Goal: Task Accomplishment & Management: Manage account settings

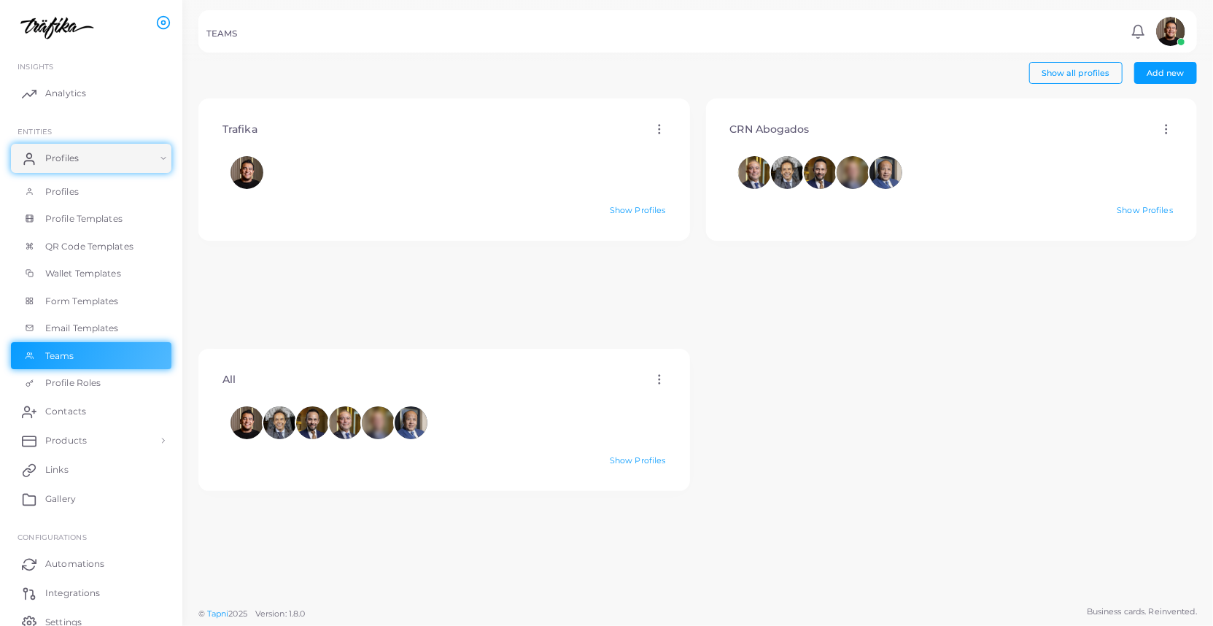
click at [358, 187] on div at bounding box center [445, 172] width 428 height 33
click at [244, 168] on img at bounding box center [246, 169] width 35 height 35
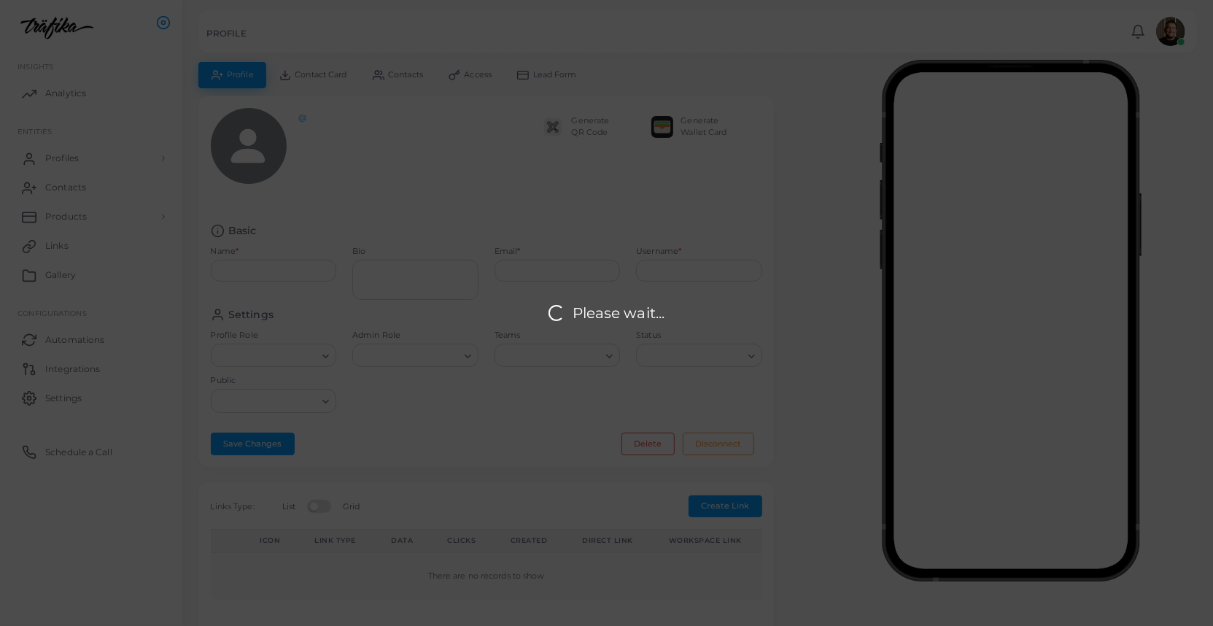
type input "**********"
type textarea "**********"
type input "**********"
type input "*******"
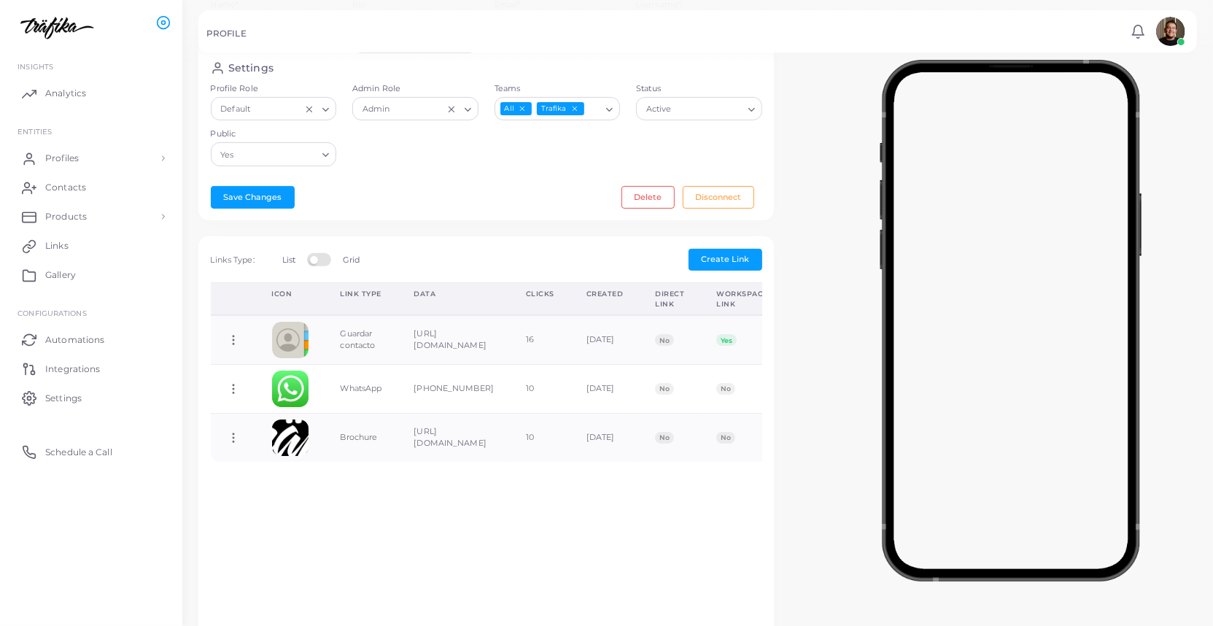
scroll to position [254, 0]
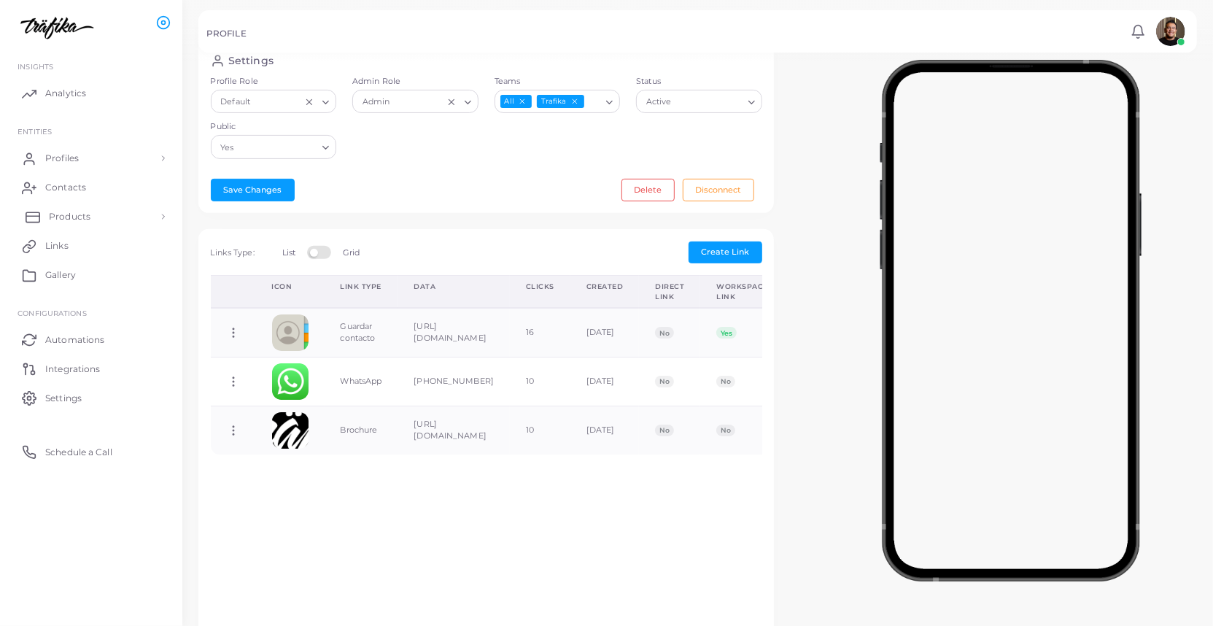
click at [90, 224] on link "Products" at bounding box center [91, 216] width 160 height 29
click at [96, 219] on link "Products" at bounding box center [91, 216] width 160 height 29
click at [71, 252] on span "Products" at bounding box center [70, 250] width 42 height 13
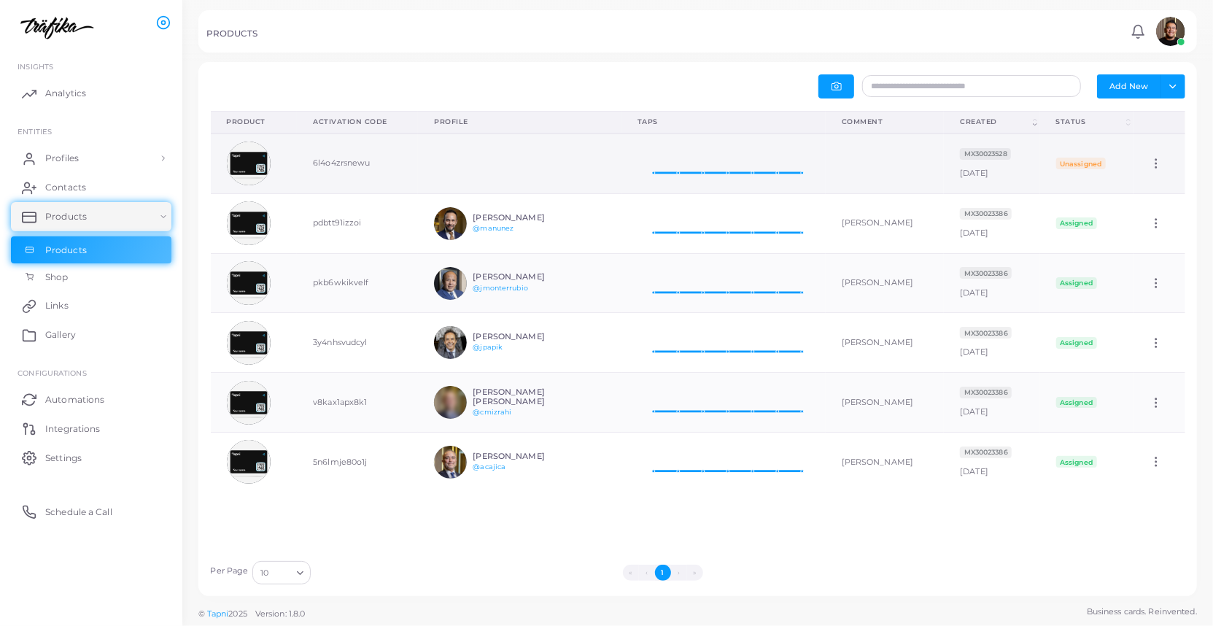
click at [453, 166] on td at bounding box center [520, 164] width 204 height 60
click at [247, 166] on img at bounding box center [249, 164] width 44 height 44
click at [1151, 89] on button "Add New" at bounding box center [1129, 85] width 64 height 23
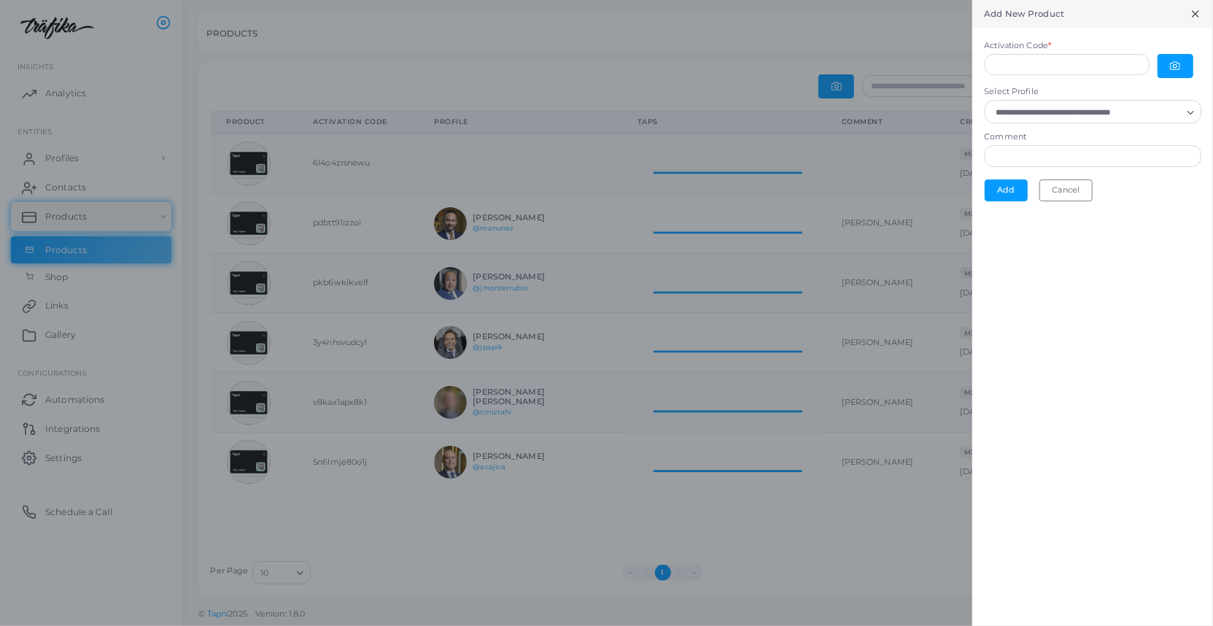
scroll to position [1, 1]
click at [1068, 62] on input "Activation Code *" at bounding box center [1067, 65] width 165 height 22
click at [1194, 71] on div at bounding box center [1180, 66] width 44 height 24
click at [1183, 67] on button "button" at bounding box center [1176, 66] width 36 height 24
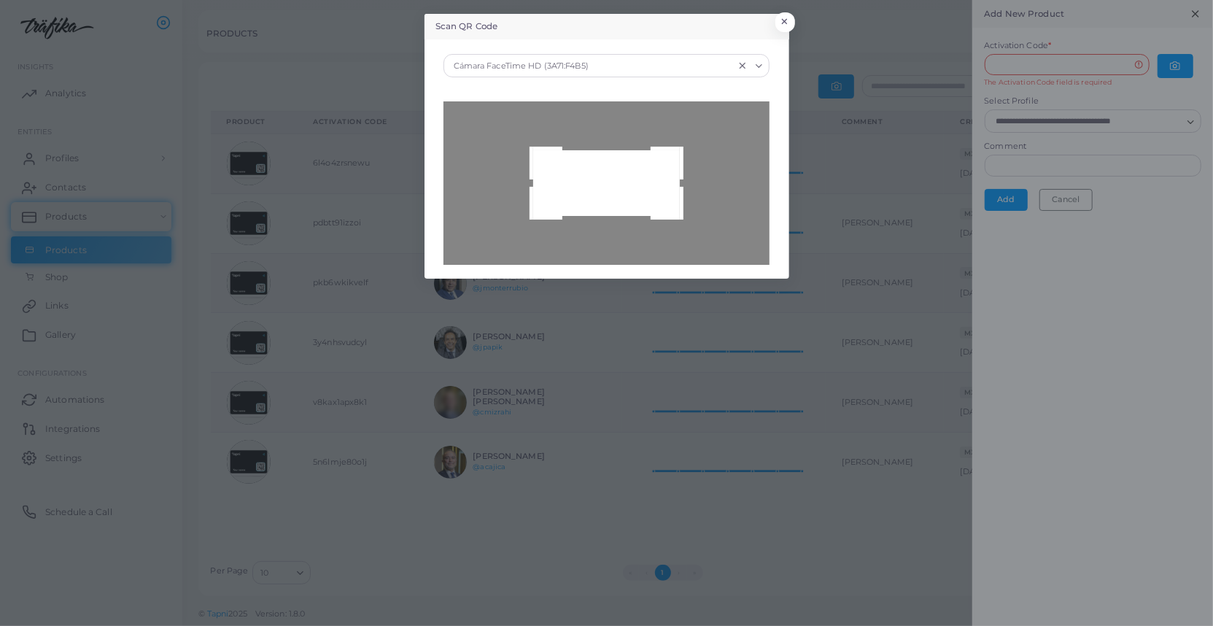
type input "**********"
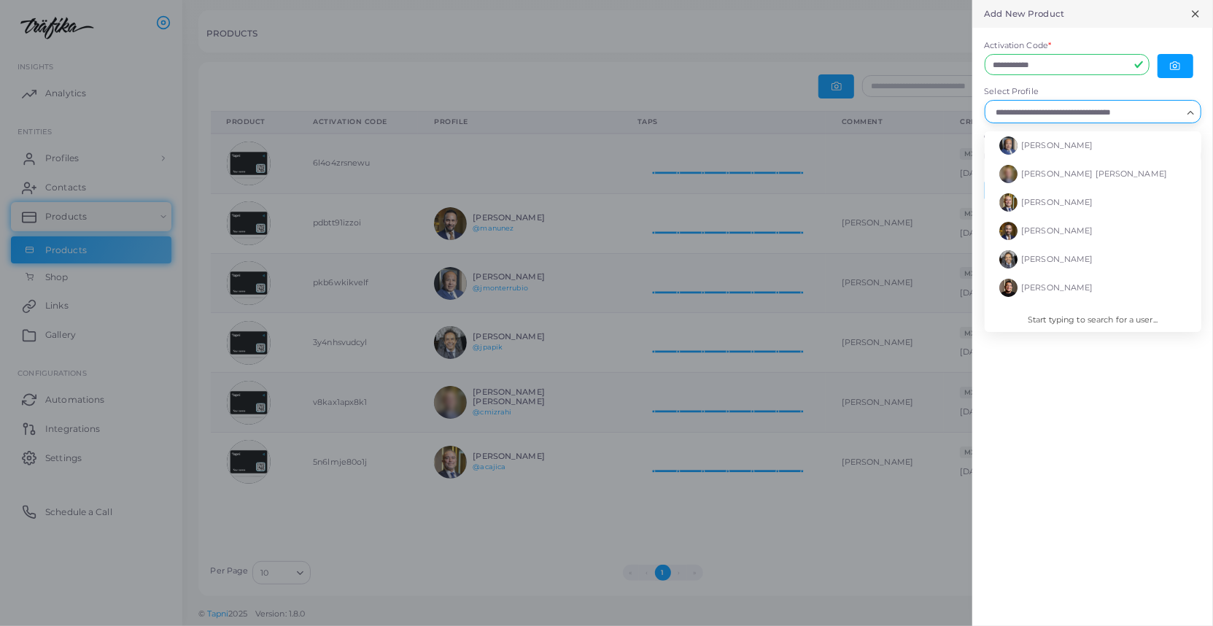
click at [1163, 114] on input "Select Profile" at bounding box center [1086, 112] width 190 height 16
click at [1086, 290] on li "[PERSON_NAME]" at bounding box center [1093, 288] width 217 height 28
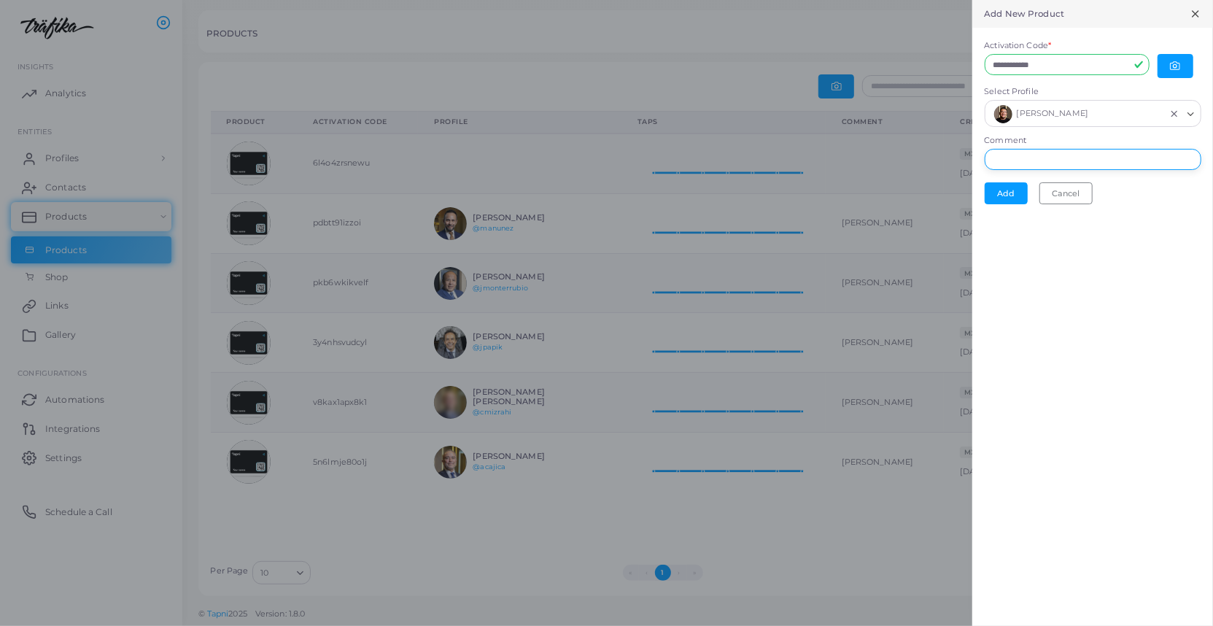
click at [1058, 154] on input "Comment" at bounding box center [1093, 160] width 217 height 22
type input "**********"
click at [1001, 190] on button "Add" at bounding box center [1006, 193] width 43 height 22
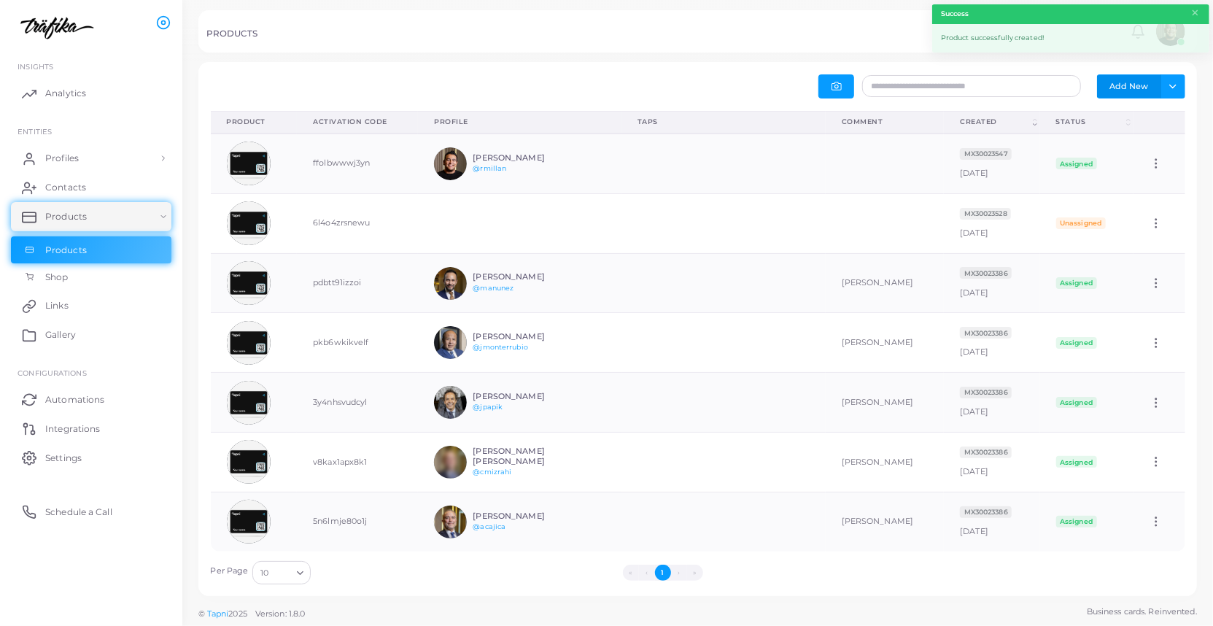
scroll to position [58, 204]
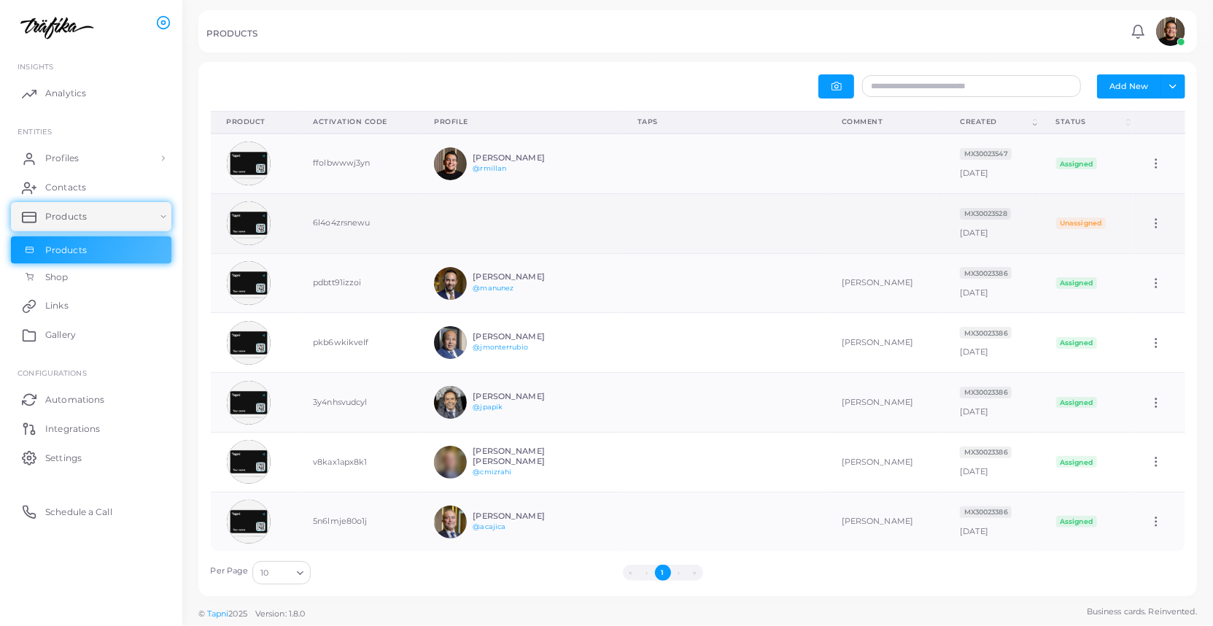
click at [478, 224] on td at bounding box center [520, 223] width 204 height 60
click at [260, 217] on img at bounding box center [249, 223] width 44 height 44
click at [1154, 226] on icon at bounding box center [1156, 223] width 13 height 13
click at [770, 225] on icon at bounding box center [724, 218] width 172 height 36
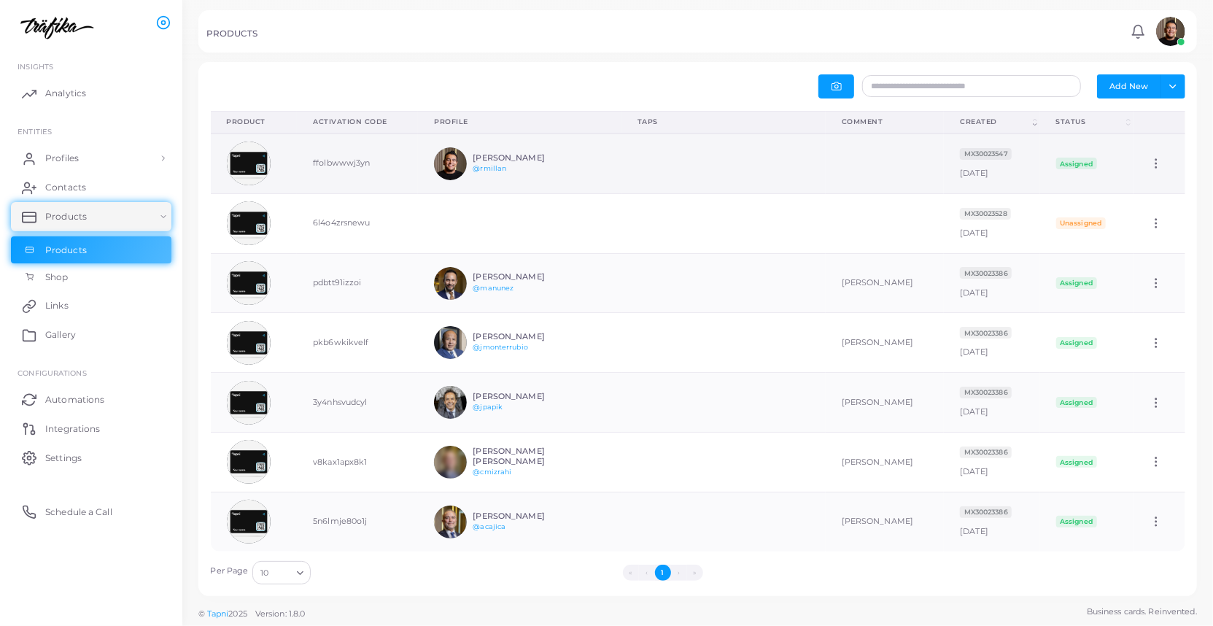
click at [1161, 160] on icon at bounding box center [1156, 163] width 13 height 13
click at [1155, 178] on span "Edit" at bounding box center [1152, 179] width 15 height 12
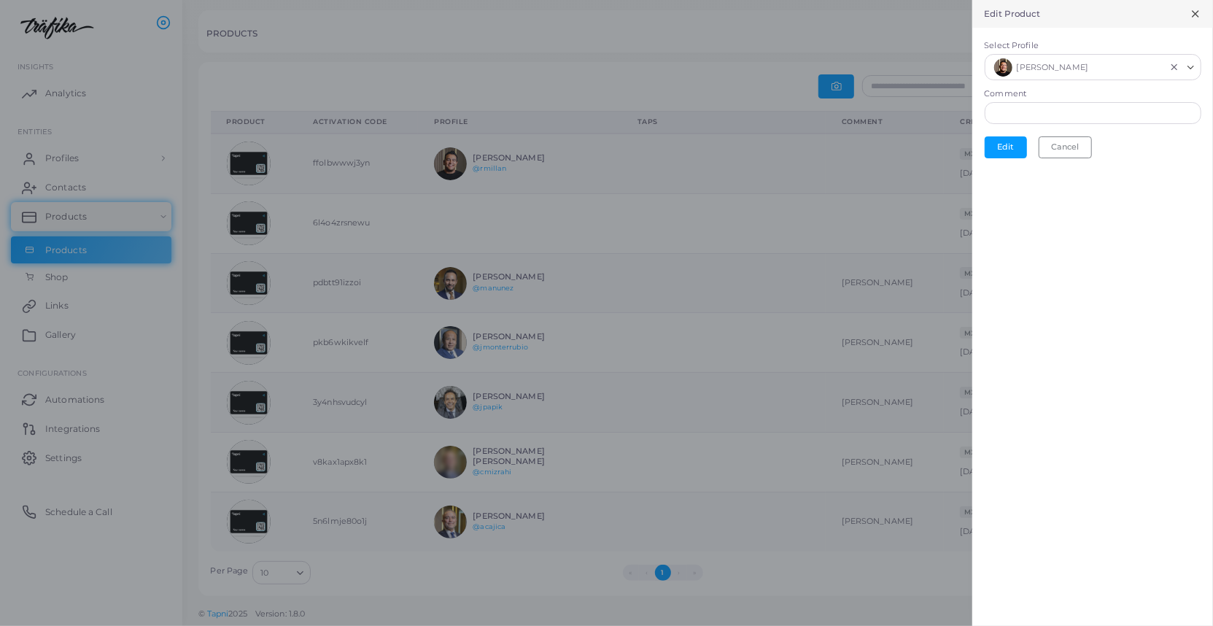
click at [712, 190] on div at bounding box center [606, 313] width 1213 height 626
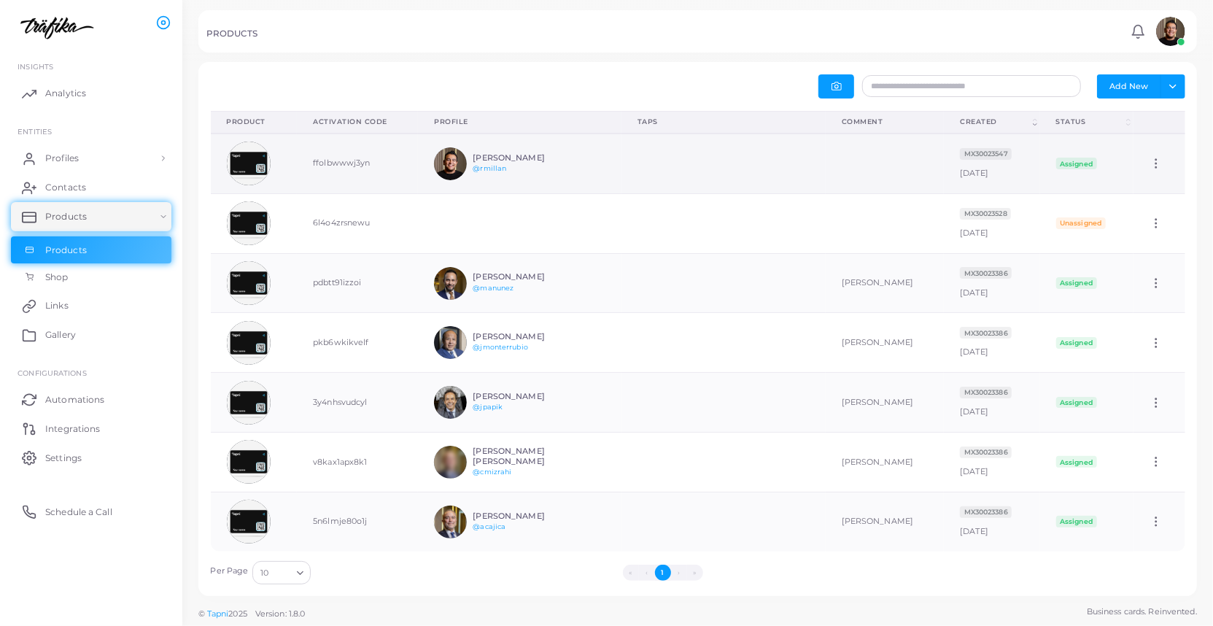
click at [1156, 161] on icon at bounding box center [1156, 163] width 13 height 13
click at [1145, 178] on span "Edit" at bounding box center [1152, 180] width 15 height 12
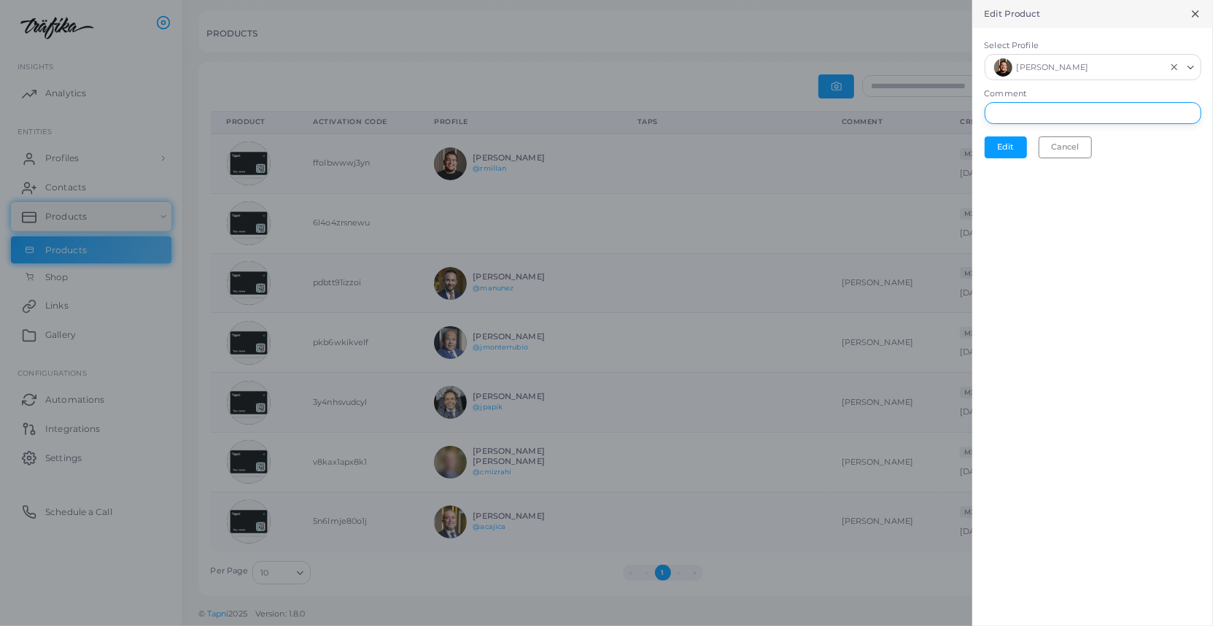
click at [1042, 114] on input "Comment" at bounding box center [1093, 113] width 217 height 22
type input "**********"
click at [1007, 151] on button "Edit" at bounding box center [1006, 147] width 42 height 22
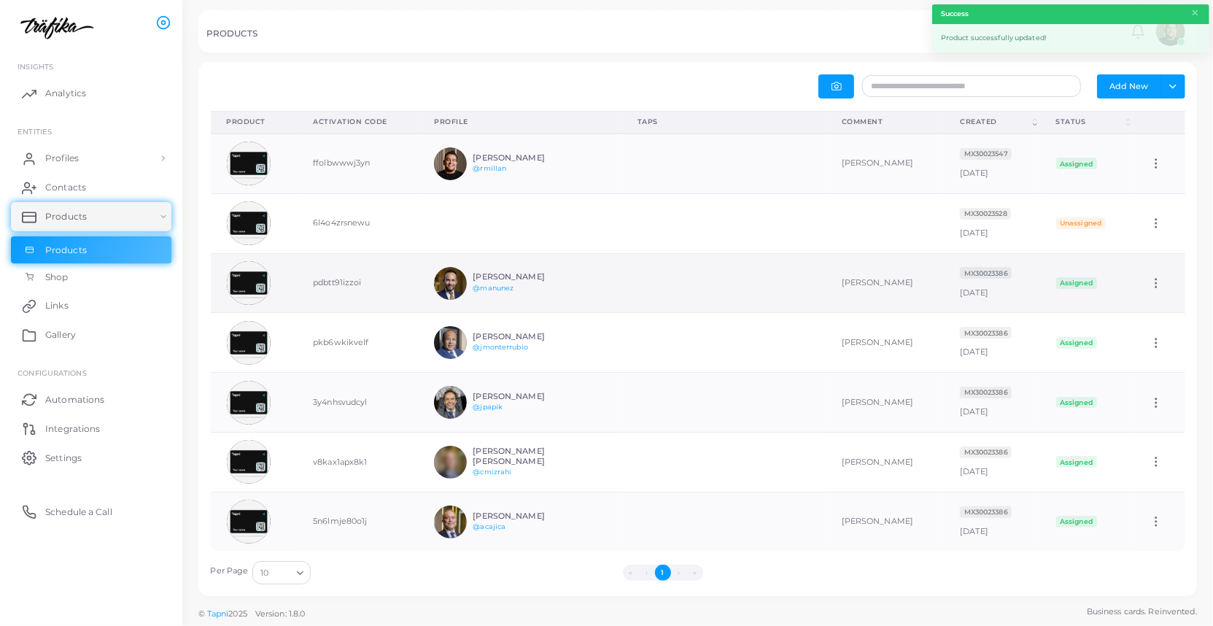
scroll to position [58, 204]
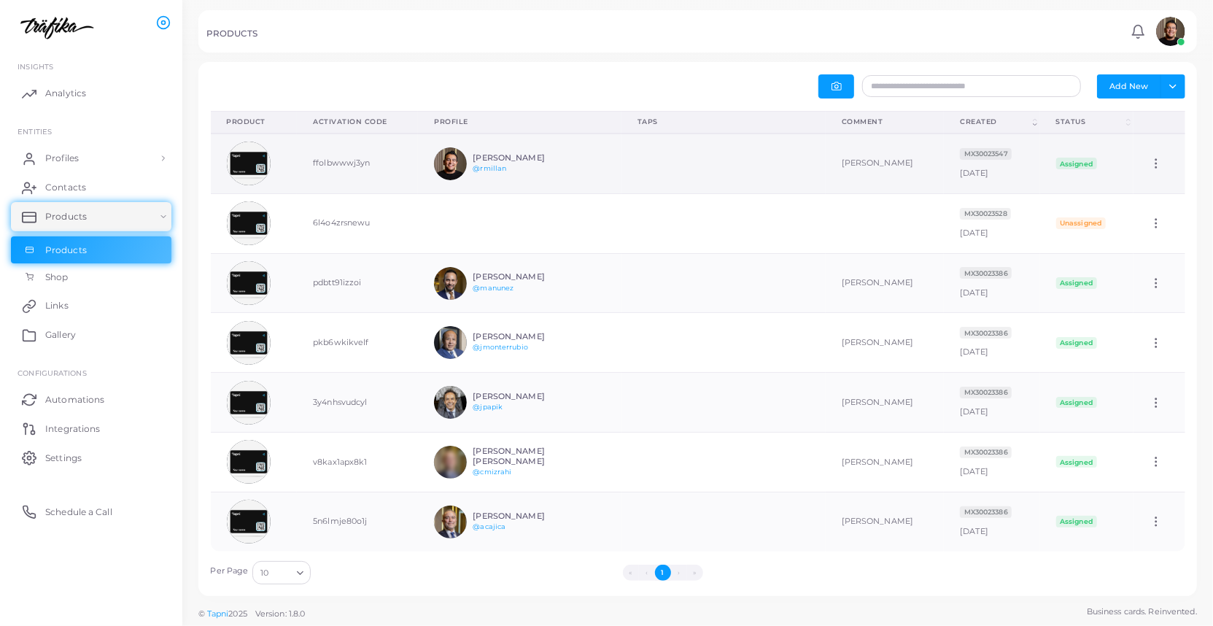
click at [578, 165] on td "[PERSON_NAME] @rmillan" at bounding box center [520, 164] width 204 height 60
click at [602, 164] on td "[PERSON_NAME] @rmillan" at bounding box center [520, 164] width 204 height 60
click at [495, 167] on link "@rmillan" at bounding box center [490, 168] width 34 height 8
click at [238, 162] on img at bounding box center [249, 164] width 44 height 44
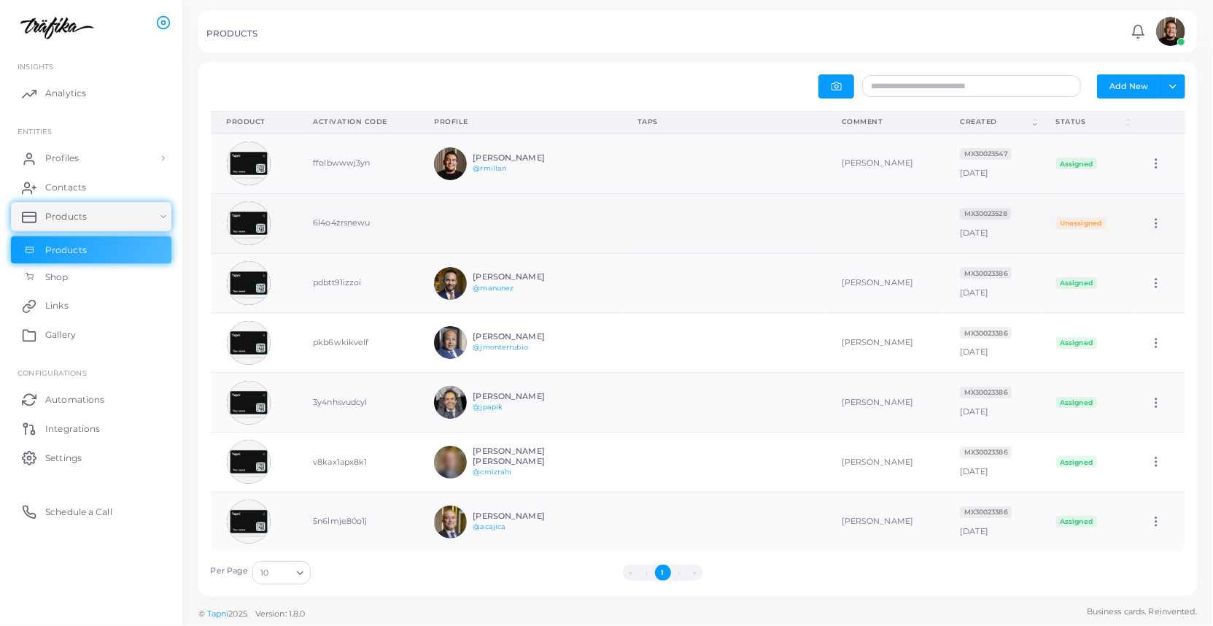
click at [476, 225] on td at bounding box center [520, 223] width 204 height 60
click at [246, 222] on img at bounding box center [249, 223] width 44 height 44
